Goal: Information Seeking & Learning: Check status

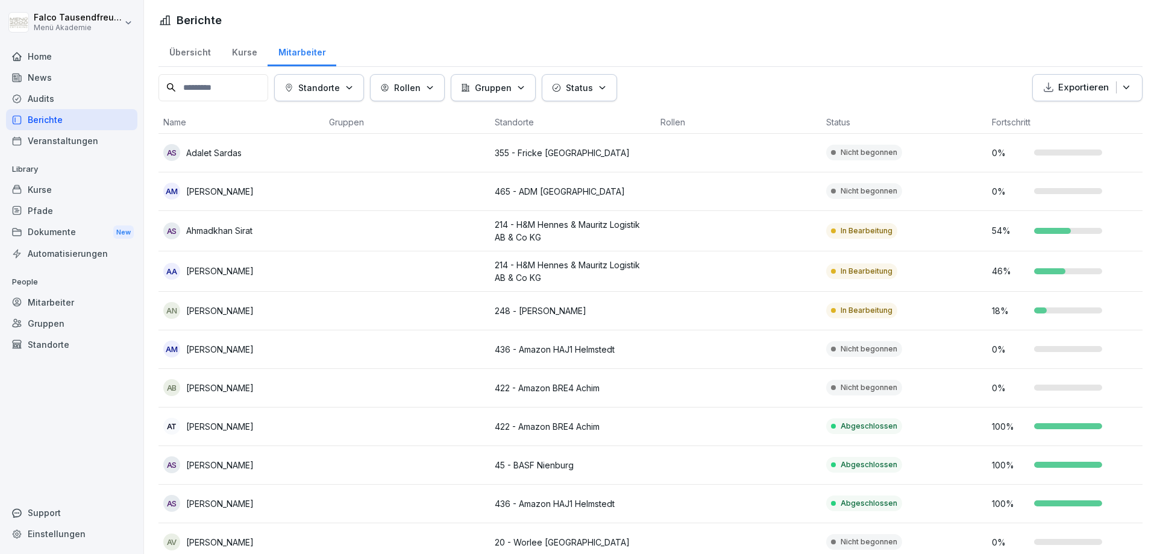
click at [36, 60] on div "Home" at bounding box center [71, 56] width 131 height 21
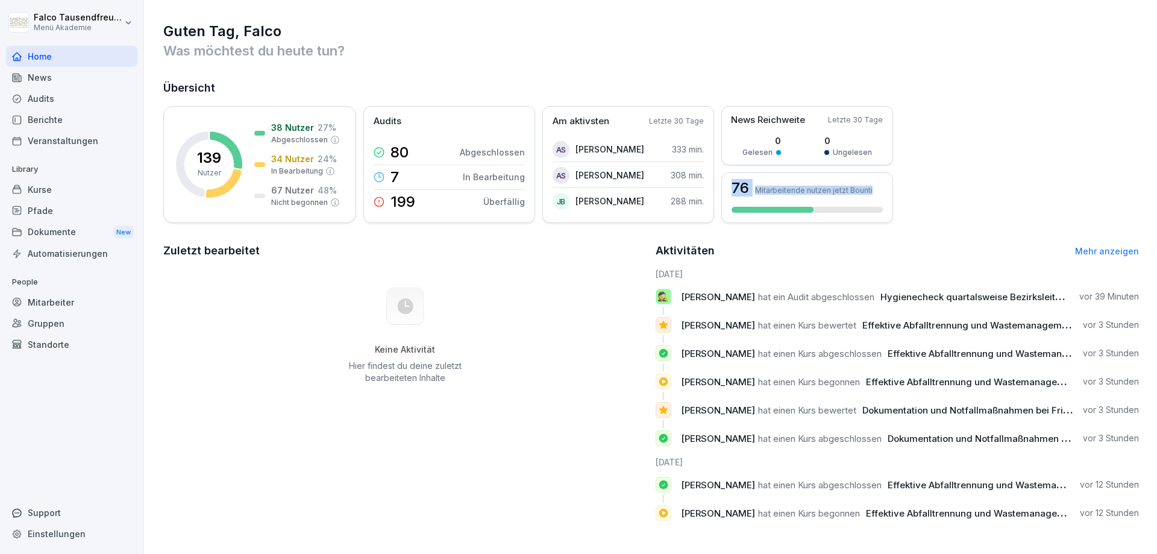
drag, startPoint x: 1156, startPoint y: 167, endPoint x: 1156, endPoint y: 188, distance: 20.5
click at [1156, 188] on div "Guten Tag, [PERSON_NAME] Was möchtest du [DATE] tun? Übersicht 139 Nutzer 38 Nu…" at bounding box center [650, 276] width 1013 height 552
click at [1144, 137] on div "Guten Tag, [PERSON_NAME] Was möchtest du [DATE] tun? Übersicht 139 Nutzer 38 Nu…" at bounding box center [650, 276] width 1013 height 552
click at [1112, 257] on div "Aktivitäten Mehr anzeigen" at bounding box center [897, 250] width 484 height 17
click at [1107, 252] on link "Mehr anzeigen" at bounding box center [1107, 251] width 64 height 10
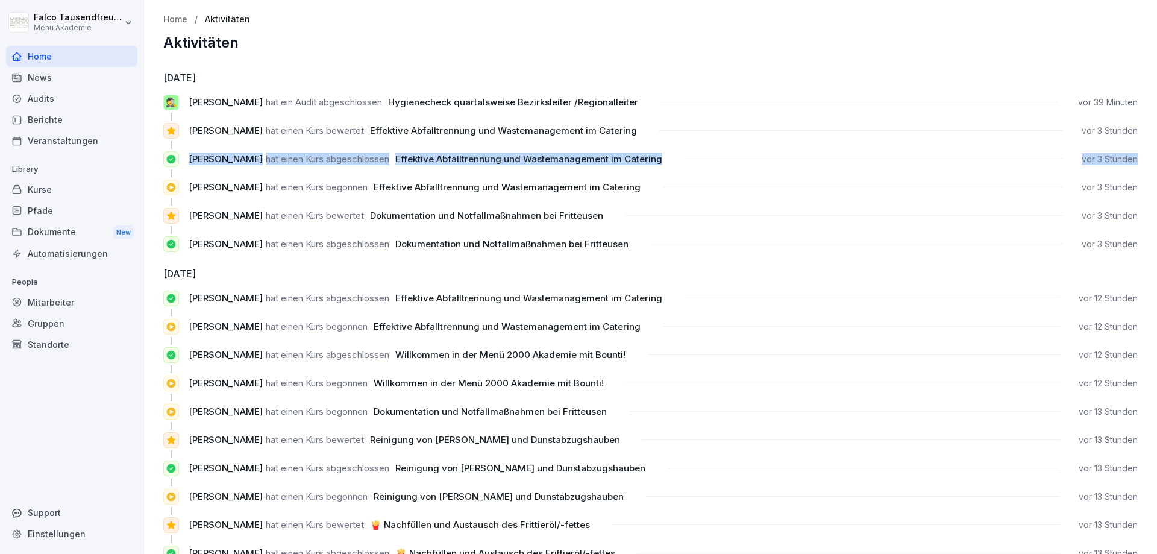
drag, startPoint x: 1148, startPoint y: 149, endPoint x: 1151, endPoint y: 162, distance: 13.0
click at [75, 53] on div "Home" at bounding box center [71, 56] width 131 height 21
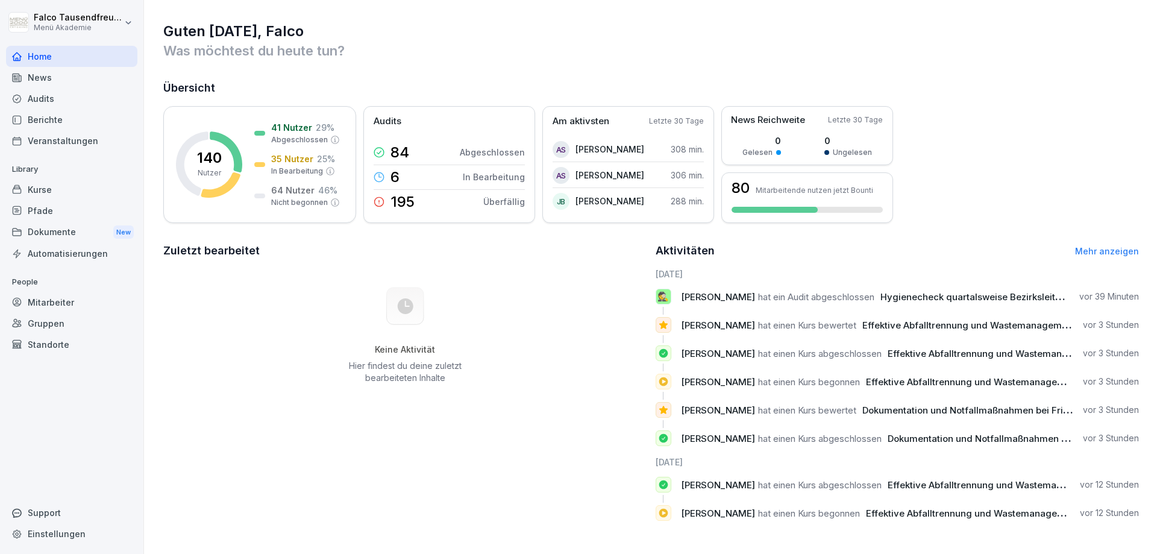
click at [269, 360] on div "Keine Aktivität Hier findest du deine zuletzt bearbeiteten Inhalte" at bounding box center [405, 335] width 484 height 136
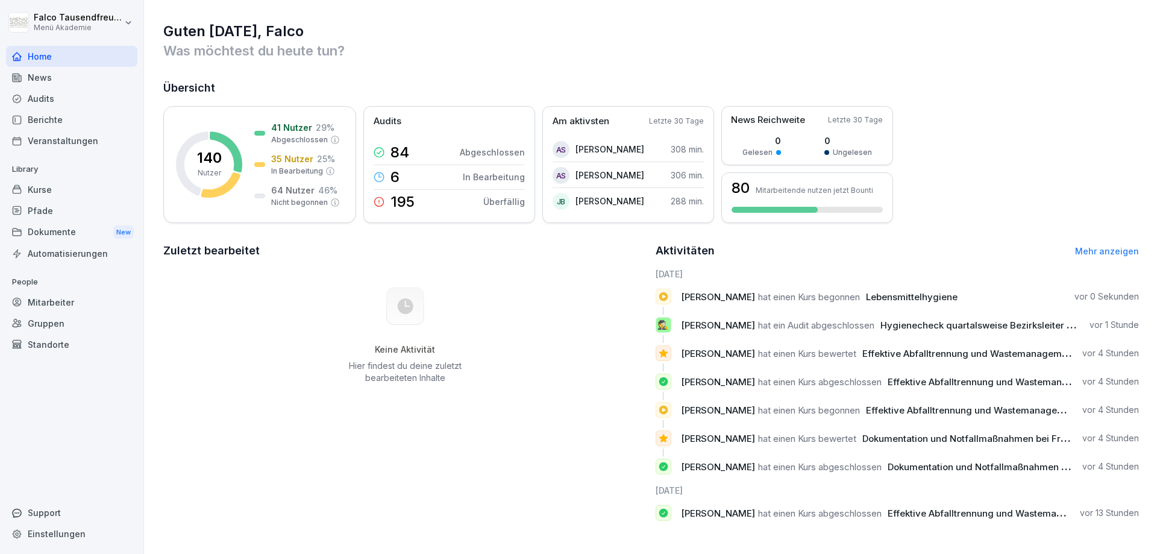
click at [42, 73] on div "News" at bounding box center [71, 77] width 131 height 21
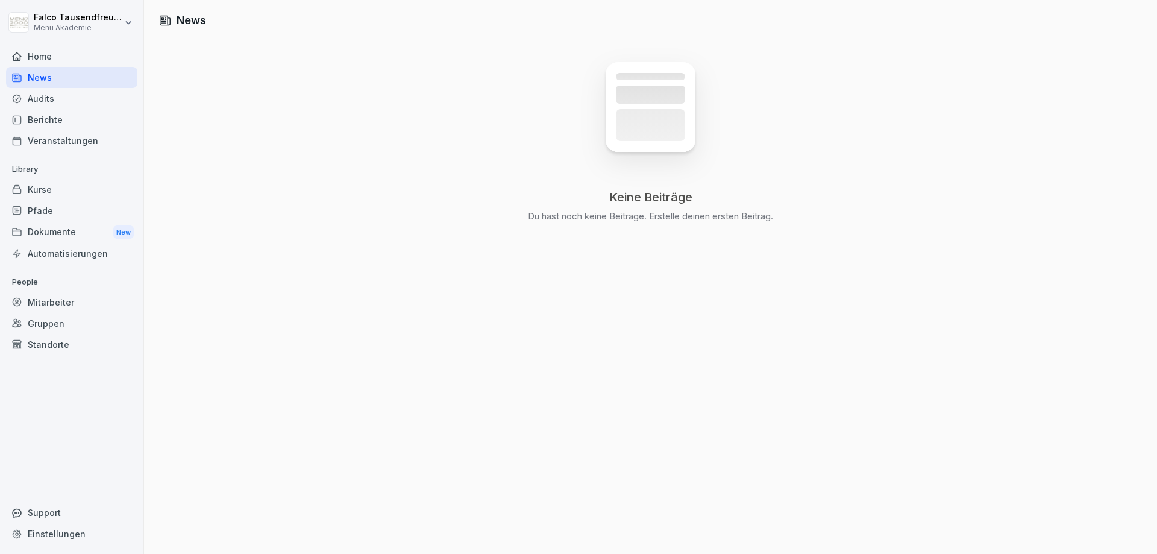
click at [42, 122] on div "Berichte" at bounding box center [71, 119] width 131 height 21
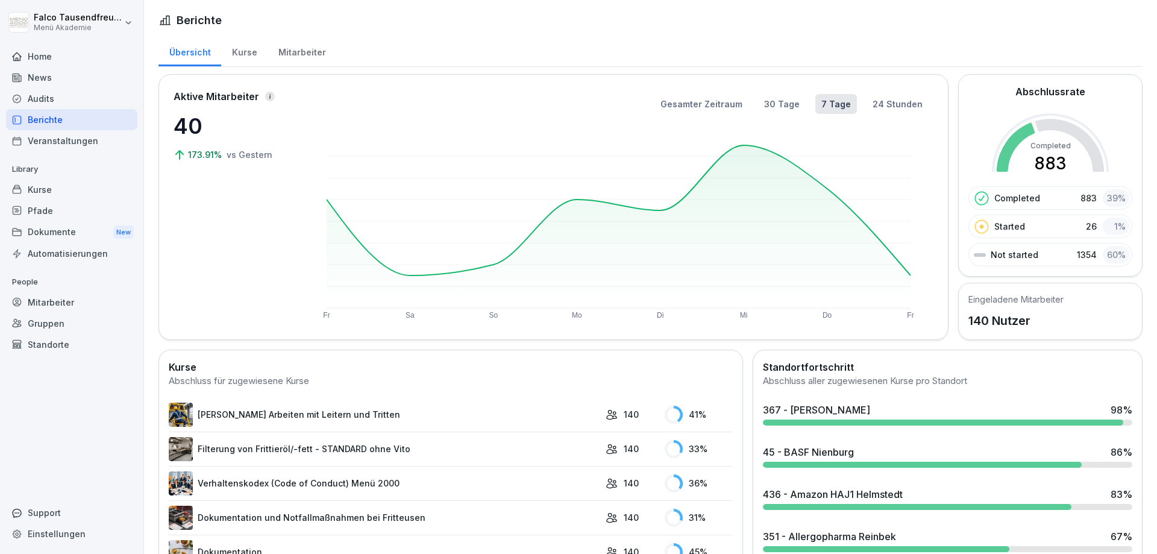
click at [248, 46] on div "Kurse" at bounding box center [244, 51] width 46 height 31
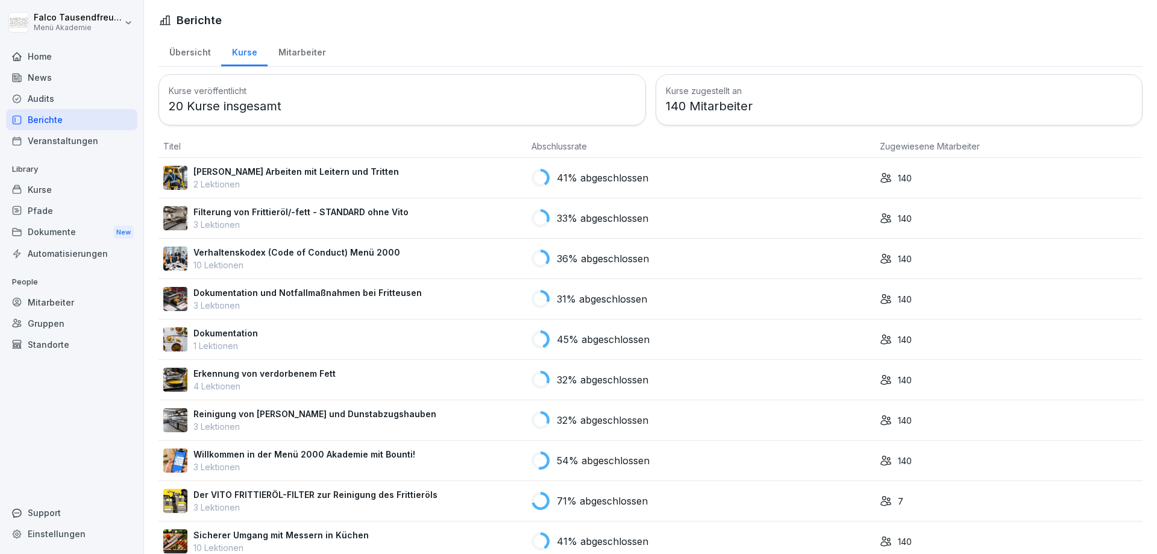
click at [301, 61] on div "Mitarbeiter" at bounding box center [301, 51] width 69 height 31
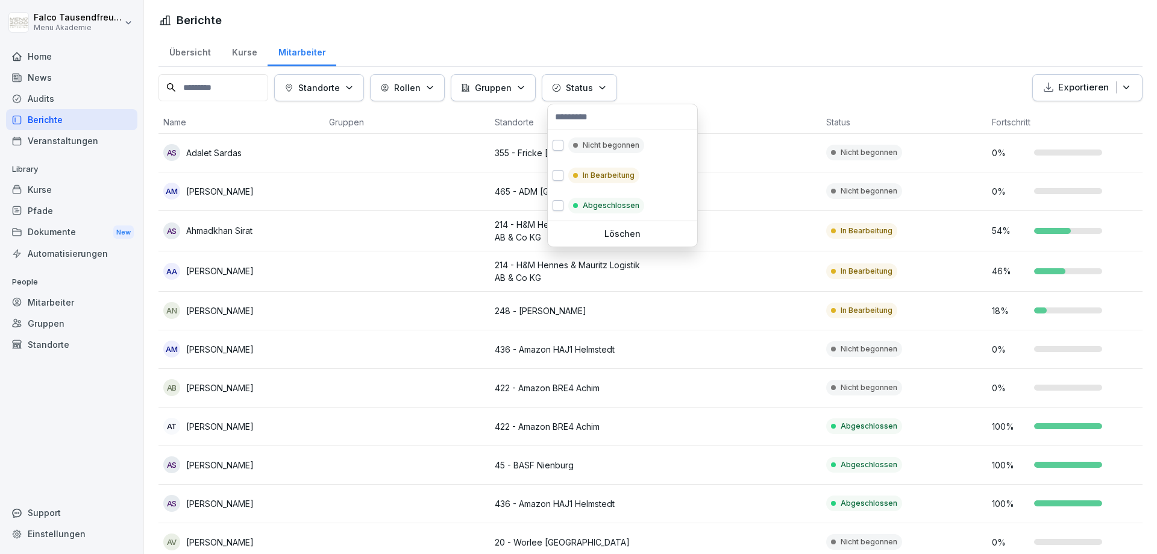
click at [588, 86] on p "Status" at bounding box center [579, 87] width 27 height 13
click at [587, 140] on p "Nicht begonnen" at bounding box center [611, 145] width 57 height 11
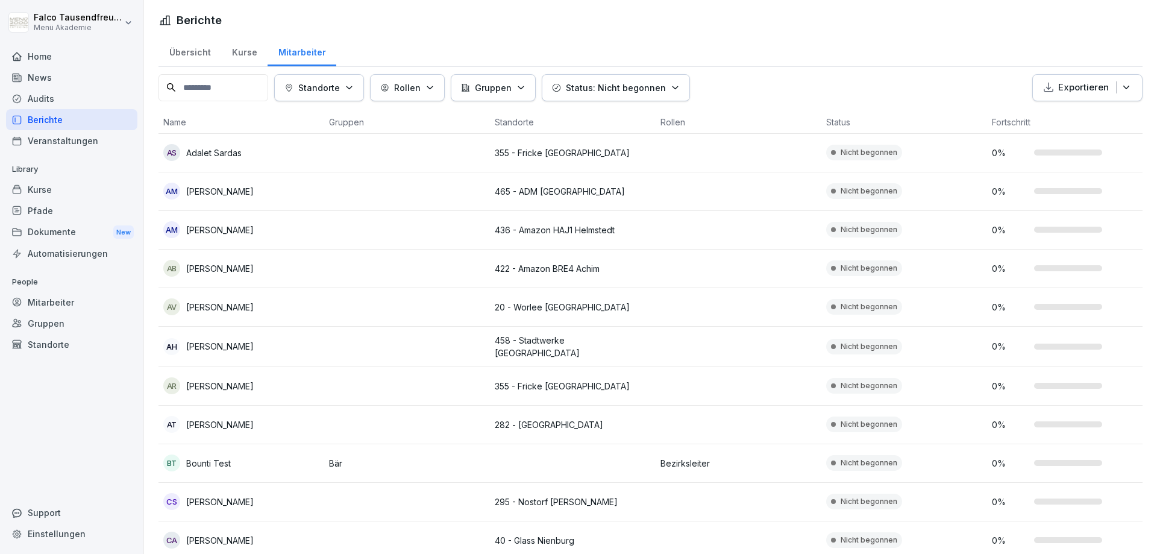
click at [459, 346] on html "[PERSON_NAME] Menü Akademie Home News Audits Berichte Veranstaltungen Library K…" at bounding box center [578, 277] width 1157 height 554
